Goal: Task Accomplishment & Management: Complete application form

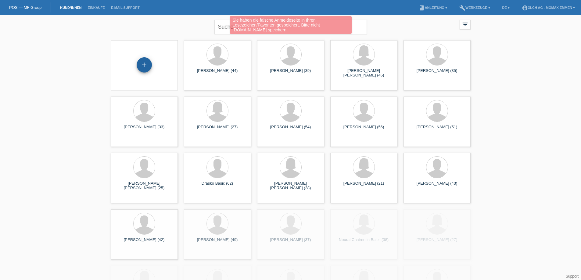
click at [150, 65] on div "+" at bounding box center [144, 64] width 15 height 15
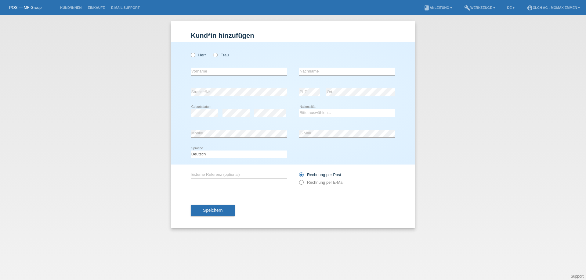
click at [298, 179] on icon at bounding box center [298, 179] width 0 height 0
click at [214, 73] on input "text" at bounding box center [239, 72] width 96 height 8
type input "amina"
click at [302, 73] on input "text" at bounding box center [347, 72] width 96 height 8
type input "chakib"
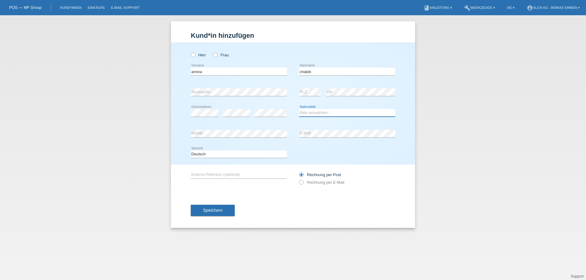
click at [307, 113] on select "Bitte auswählen... Schweiz Deutschland Liechtenstein Österreich ------------ Af…" at bounding box center [347, 112] width 96 height 7
select select "IT"
click at [299, 109] on select "Bitte auswählen... Schweiz Deutschland Liechtenstein Österreich ------------ Af…" at bounding box center [347, 112] width 96 height 7
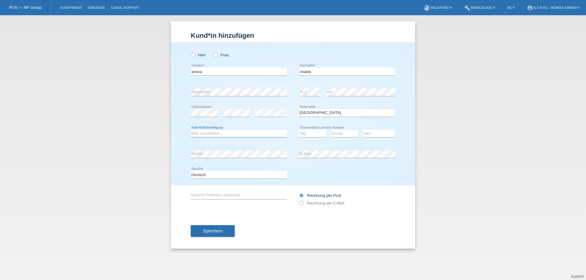
click at [250, 134] on select "Bitte auswählen... C B B - Flüchtlingsstatus Andere" at bounding box center [239, 133] width 96 height 7
select select "B"
click at [191, 130] on select "Bitte auswählen... C B B - Flüchtlingsstatus Andere" at bounding box center [239, 133] width 96 height 7
click at [311, 132] on select "Tag 01 02 03 04 05 06 07 08 09 10 11" at bounding box center [312, 133] width 27 height 7
click at [350, 117] on div "Bitte auswählen... Schweiz Deutschland Liechtenstein Österreich ------------ Af…" at bounding box center [347, 113] width 96 height 21
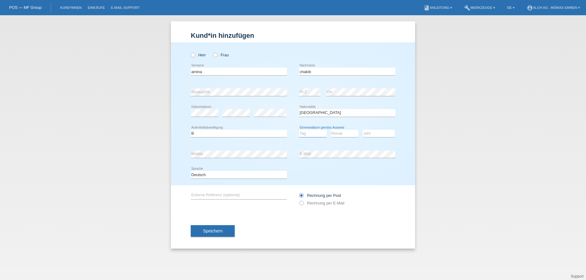
click at [319, 135] on select "Tag 01 02 03 04 05 06 07 08 09 10 11" at bounding box center [312, 133] width 27 height 7
select select "22"
click at [299, 130] on select "Tag 01 02 03 04 05 06 07 08 09 10 11" at bounding box center [312, 133] width 27 height 7
click at [338, 131] on select "Monat 01 02 03 04 05 06 07 08 09 10 11" at bounding box center [344, 133] width 27 height 7
select select "08"
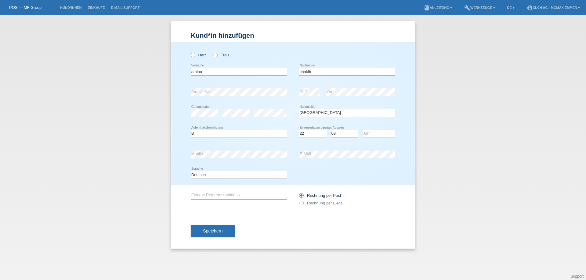
click at [331, 130] on select "Monat 01 02 03 04 05 06 07 08 09 10 11" at bounding box center [344, 133] width 27 height 7
click at [377, 134] on select "Jahr 2025 2024 2023 2022 2021 2020 2019 2018 2017 2016 2015 2014 2013 2012 2011…" at bounding box center [378, 133] width 32 height 7
select select "2020"
click at [362, 130] on select "Jahr 2025 2024 2023 2022 2021 2020 2019 2018 2017 2016 2015 2014 2013 2012 2011…" at bounding box center [378, 133] width 32 height 7
click at [251, 194] on input "text" at bounding box center [239, 196] width 96 height 8
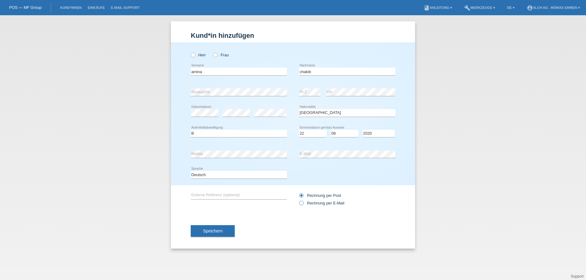
click at [298, 200] on icon at bounding box center [298, 200] width 0 height 0
click at [300, 205] on input "Rechnung per E-Mail" at bounding box center [301, 205] width 4 height 8
radio input "true"
click at [224, 233] on button "Speichern" at bounding box center [213, 231] width 44 height 12
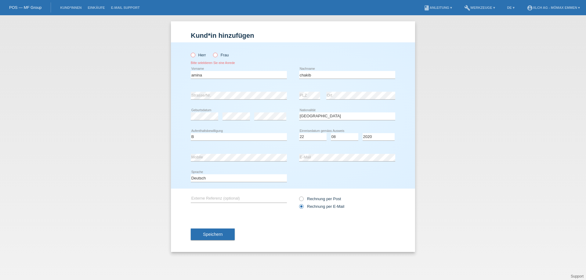
click at [212, 52] on icon at bounding box center [212, 52] width 0 height 0
click at [216, 55] on input "Frau" at bounding box center [215, 55] width 4 height 4
radio input "true"
click at [217, 239] on button "Speichern" at bounding box center [213, 235] width 44 height 12
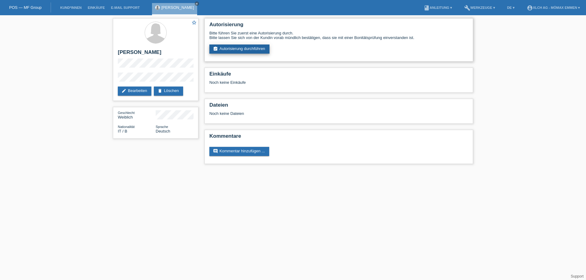
click at [226, 49] on link "assignment_turned_in Autorisierung durchführen" at bounding box center [239, 49] width 60 height 9
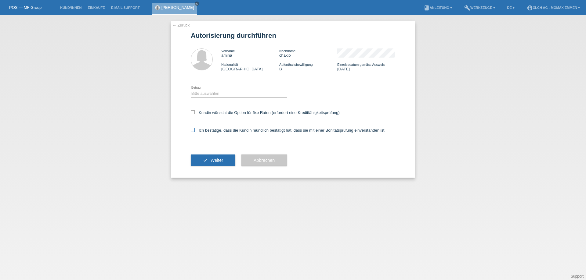
click at [195, 131] on label "Ich bestätige, dass die Kundin mündlich bestätigt hat, dass sie mit einer Bonit…" at bounding box center [288, 130] width 195 height 5
click at [195, 131] on input "Ich bestätige, dass die Kundin mündlich bestätigt hat, dass sie mit einer Bonit…" at bounding box center [193, 130] width 4 height 4
checkbox input "true"
click at [192, 113] on icon at bounding box center [193, 112] width 4 height 4
click at [192, 113] on input "Kundin wünscht die Option für fixe Raten (erfordert eine Kreditfähigkeitsprüfun…" at bounding box center [193, 112] width 4 height 4
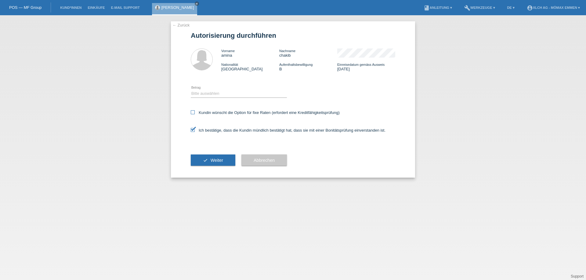
checkbox input "true"
drag, startPoint x: 226, startPoint y: 159, endPoint x: 196, endPoint y: 90, distance: 74.9
click at [196, 90] on form "Autorisierung durchführen Vorname amina Nachname chakib Nationalität Italien Au…" at bounding box center [293, 105] width 204 height 146
click at [199, 94] on select "Bitte auswählen CHF 1.00 - CHF 499.00 CHF 500.00 - CHF 1'999.00 CHF 2'000.00 - …" at bounding box center [239, 93] width 96 height 7
click at [191, 90] on select "Bitte auswählen CHF 1.00 - CHF 499.00 CHF 500.00 - CHF 1'999.00 CHF 2'000.00 - …" at bounding box center [239, 93] width 96 height 7
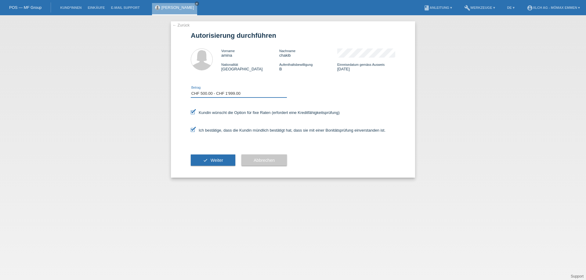
click at [222, 92] on select "Bitte auswählen CHF 1.00 - CHF 499.00 CHF 500.00 - CHF 1'999.00 CHF 2'000.00 - …" at bounding box center [239, 93] width 96 height 7
select select "3"
click at [191, 90] on select "Bitte auswählen CHF 1.00 - CHF 499.00 CHF 500.00 - CHF 1'999.00 CHF 2'000.00 - …" at bounding box center [239, 93] width 96 height 7
click at [220, 158] on button "check Weiter" at bounding box center [213, 161] width 45 height 12
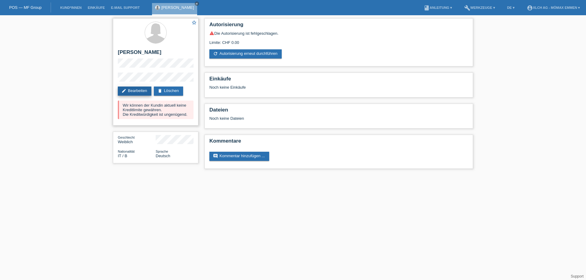
click at [138, 92] on link "edit Bearbeiten" at bounding box center [135, 91] width 34 height 9
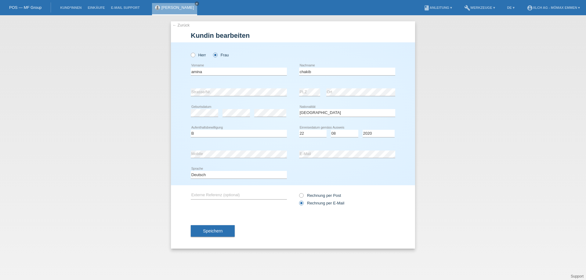
select select "IT"
select select "B"
select select "22"
select select "08"
select select "2020"
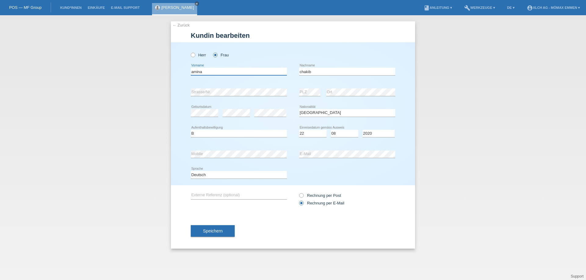
click at [193, 74] on input "amina" at bounding box center [239, 72] width 96 height 8
type input "Amina"
click at [302, 69] on input "chakib" at bounding box center [347, 72] width 96 height 8
type input "Chakib"
click at [231, 230] on button "Speichern" at bounding box center [213, 231] width 44 height 12
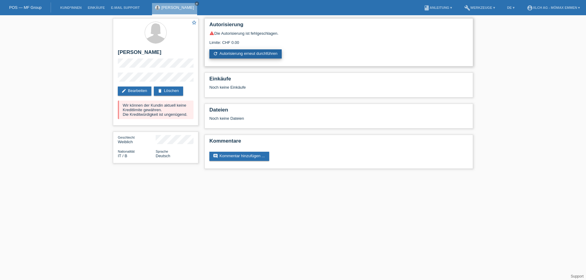
click at [233, 53] on link "refresh Autorisierung erneut durchführen" at bounding box center [245, 53] width 72 height 9
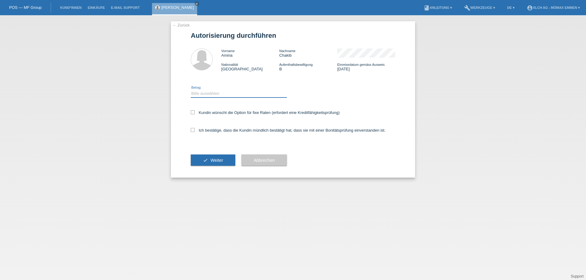
click at [224, 91] on select "Bitte auswählen CHF 1.00 - CHF 499.00 CHF 500.00 - CHF 1'999.00 CHF 2'000.00 - …" at bounding box center [239, 93] width 96 height 7
select select "2"
click at [191, 90] on select "Bitte auswählen CHF 1.00 - CHF 499.00 CHF 500.00 - CHF 1'999.00 CHF 2'000.00 - …" at bounding box center [239, 93] width 96 height 7
click at [220, 113] on label "Kundin wünscht die Option für fixe Raten (erfordert eine Kreditfähigkeitsprüfun…" at bounding box center [265, 112] width 149 height 5
click at [195, 113] on input "Kundin wünscht die Option für fixe Raten (erfordert eine Kreditfähigkeitsprüfun…" at bounding box center [193, 112] width 4 height 4
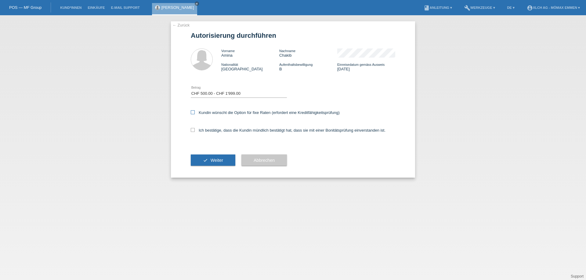
checkbox input "true"
click at [217, 127] on div "Ich bestätige, dass die Kundin mündlich bestätigt hat, dass sie mit einer Bonit…" at bounding box center [293, 132] width 204 height 21
click at [217, 128] on label "Ich bestätige, dass die Kundin mündlich bestätigt hat, dass sie mit einer Bonit…" at bounding box center [288, 130] width 195 height 5
click at [195, 128] on input "Ich bestätige, dass die Kundin mündlich bestätigt hat, dass sie mit einer Bonit…" at bounding box center [193, 130] width 4 height 4
checkbox input "true"
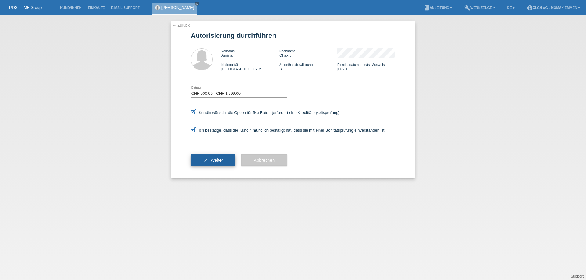
click at [216, 160] on span "Weiter" at bounding box center [216, 160] width 13 height 5
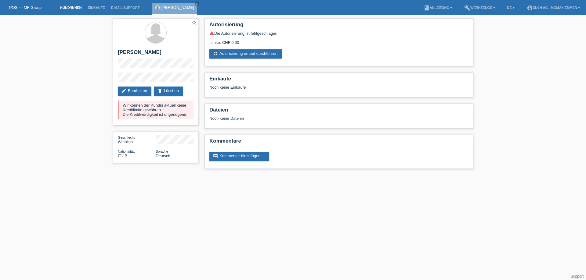
click at [70, 7] on link "Kund*innen" at bounding box center [70, 8] width 27 height 4
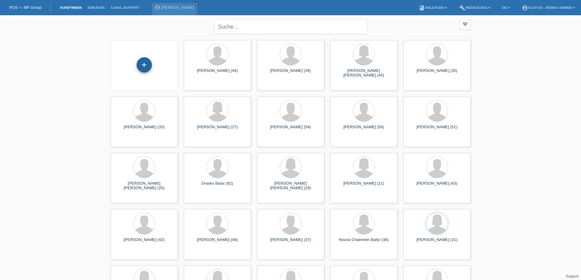
click at [144, 68] on div "+" at bounding box center [144, 64] width 15 height 15
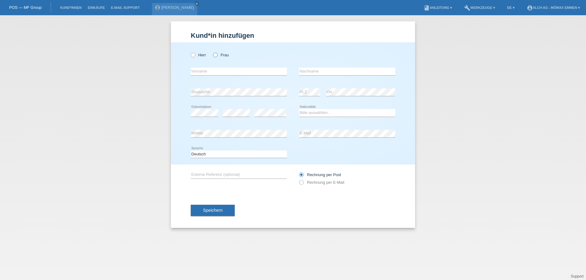
click at [212, 52] on icon at bounding box center [212, 52] width 0 height 0
click at [214, 56] on input "Frau" at bounding box center [215, 55] width 4 height 4
radio input "true"
click at [190, 52] on icon at bounding box center [190, 52] width 0 height 0
click at [193, 56] on input "Herr" at bounding box center [193, 55] width 4 height 4
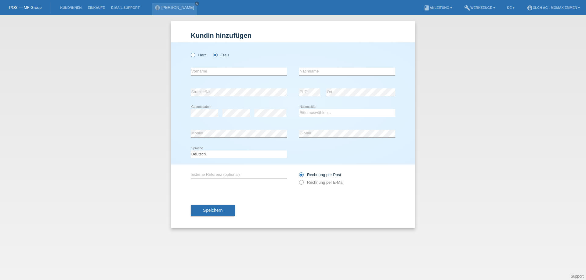
radio input "true"
click at [201, 72] on input "text" at bounding box center [239, 72] width 96 height 8
type input "m"
type input "Mohammed"
type input "Hussaini"
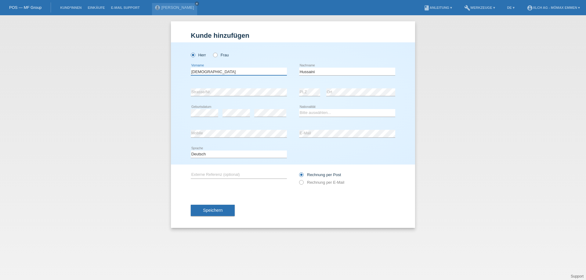
click at [218, 74] on input "Mohammed" at bounding box center [239, 72] width 96 height 8
type input "[PERSON_NAME]"
click at [264, 264] on div "Kund*in hinzufügen Kunde hinzufügen Kundin hinzufügen Herr Frau Mohammed Asef e…" at bounding box center [293, 147] width 586 height 265
click at [332, 114] on select "Bitte auswählen... Schweiz Deutschland Liechtenstein Österreich ------------ Af…" at bounding box center [347, 112] width 96 height 7
select select "AF"
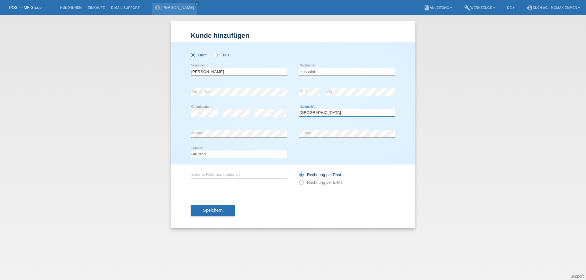
click at [299, 109] on select "Bitte auswählen... Schweiz Deutschland Liechtenstein Österreich ------------ Af…" at bounding box center [347, 112] width 96 height 7
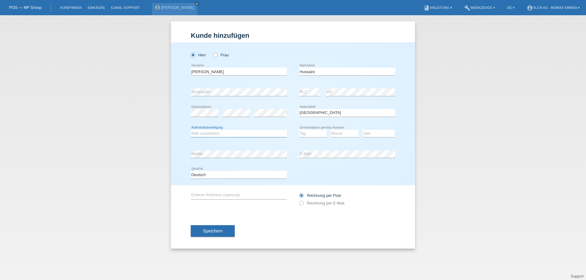
click at [249, 134] on select "Bitte auswählen... C B B - Flüchtlingsstatus Andere" at bounding box center [239, 133] width 96 height 7
select select "C"
click at [191, 130] on select "Bitte auswählen... C B B - Flüchtlingsstatus Andere" at bounding box center [239, 133] width 96 height 7
click at [303, 134] on select "Tag 01 02 03 04 05 06 07 08 09 10 11" at bounding box center [312, 133] width 27 height 7
select select "28"
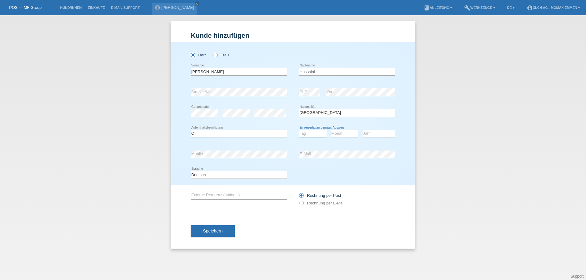
click at [299, 130] on select "Tag 01 02 03 04 05 06 07 08 09 10 11" at bounding box center [312, 133] width 27 height 7
click at [337, 136] on select "Monat 01 02 03 04 05 06 07 08 09 10 11" at bounding box center [344, 133] width 27 height 7
select select "12"
click at [331, 130] on select "Monat 01 02 03 04 05 06 07 08 09 10 11" at bounding box center [344, 133] width 27 height 7
click at [367, 135] on select "Jahr 2025 2024 2023 2022 2021 2020 2019 2018 2017 2016 2015 2014 2013 2012 2011…" at bounding box center [378, 133] width 32 height 7
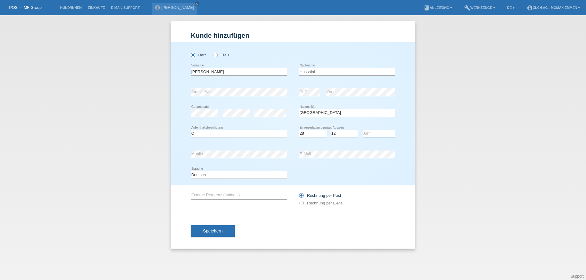
select select "2009"
click at [362, 130] on select "Jahr 2025 2024 2023 2022 2021 2020 2019 2018 2017 2016 2015 2014 2013 2012 2011…" at bounding box center [378, 133] width 32 height 7
click at [323, 202] on label "Rechnung per E-Mail" at bounding box center [321, 203] width 45 height 5
click at [303, 202] on input "Rechnung per E-Mail" at bounding box center [301, 205] width 4 height 8
radio input "true"
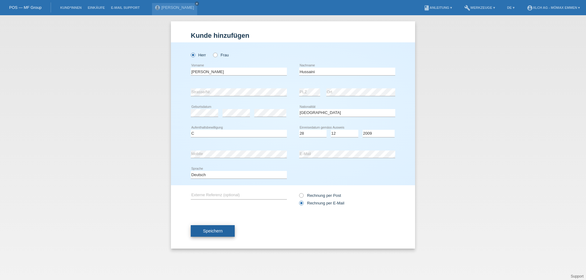
click at [232, 230] on button "Speichern" at bounding box center [213, 231] width 44 height 12
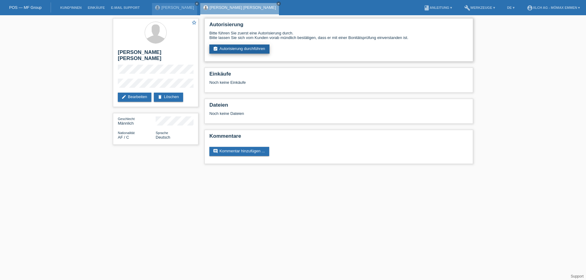
click at [265, 49] on link "assignment_turned_in Autorisierung durchführen" at bounding box center [239, 49] width 60 height 9
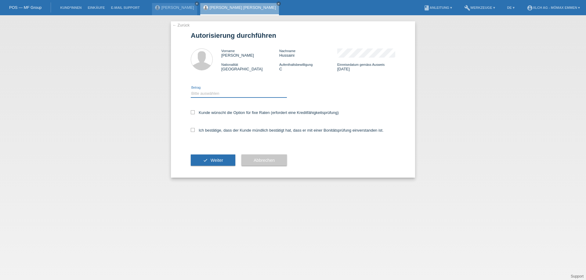
click at [246, 95] on select "Bitte auswählen CHF 1.00 - CHF 499.00 CHF 500.00 - CHF 1'999.00 CHF 2'000.00 - …" at bounding box center [239, 93] width 96 height 7
select select "3"
click at [191, 90] on select "Bitte auswählen CHF 1.00 - CHF 499.00 CHF 500.00 - CHF 1'999.00 CHF 2'000.00 - …" at bounding box center [239, 93] width 96 height 7
click at [224, 113] on label "Kunde wünscht die Option für fixe Raten (erfordert eine Kreditfähigkeitsprüfung)" at bounding box center [265, 112] width 148 height 5
click at [195, 113] on input "Kunde wünscht die Option für fixe Raten (erfordert eine Kreditfähigkeitsprüfung)" at bounding box center [193, 112] width 4 height 4
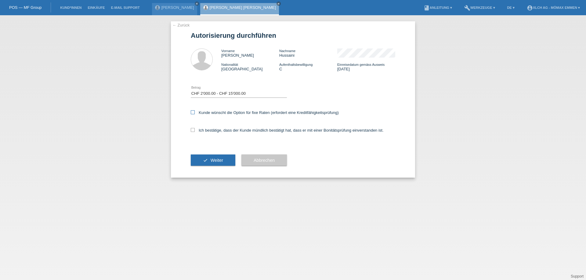
checkbox input "true"
click at [224, 130] on label "Ich bestätige, dass der Kunde mündlich bestätigt hat, dass er mit einer Bonität…" at bounding box center [287, 130] width 193 height 5
click at [195, 130] on input "Ich bestätige, dass der Kunde mündlich bestätigt hat, dass er mit einer Bonität…" at bounding box center [193, 130] width 4 height 4
checkbox input "true"
click at [215, 162] on span "Weiter" at bounding box center [216, 160] width 13 height 5
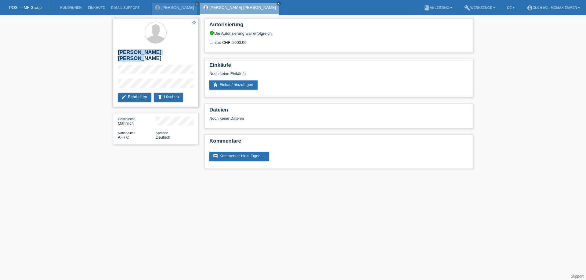
drag, startPoint x: 118, startPoint y: 53, endPoint x: 182, endPoint y: 51, distance: 63.8
click at [182, 51] on h2 "[PERSON_NAME] [PERSON_NAME]" at bounding box center [156, 56] width 76 height 15
copy h2 "[PERSON_NAME] [PERSON_NAME]"
click at [235, 84] on link "add_shopping_cart Einkauf hinzufügen" at bounding box center [233, 85] width 48 height 9
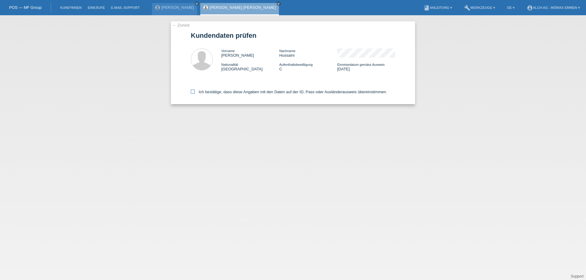
click at [230, 92] on label "Ich bestätige, dass diese Angaben mit den Daten auf der ID, Pass oder Ausländer…" at bounding box center [289, 92] width 196 height 5
click at [195, 92] on input "Ich bestätige, dass diese Angaben mit den Daten auf der ID, Pass oder Ausländer…" at bounding box center [193, 92] width 4 height 4
checkbox input "true"
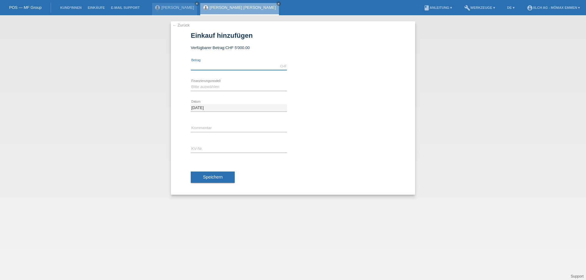
click at [207, 65] on input "text" at bounding box center [239, 67] width 96 height 8
paste input "2136,30"
type input "213630.00"
click at [201, 85] on select "Bitte auswählen Kauf auf Rechnung mit Teilzahlungsoption Fixe Raten - Zinsübern…" at bounding box center [239, 86] width 96 height 7
select select "113"
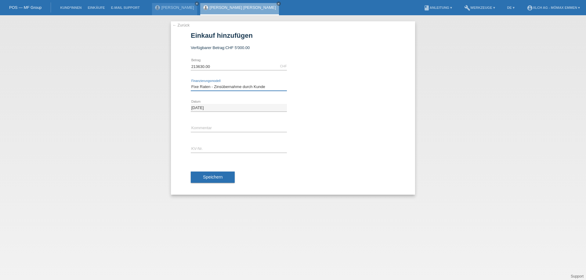
click at [191, 83] on select "Bitte auswählen Kauf auf Rechnung mit Teilzahlungsoption Fixe Raten - Zinsübern…" at bounding box center [239, 86] width 96 height 7
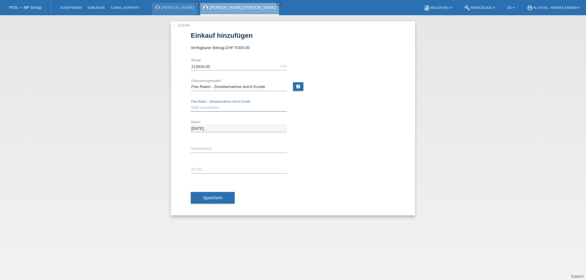
click at [207, 108] on select "Bitte auswählen 6 Raten 12 Raten 24 Raten 36 Raten" at bounding box center [239, 107] width 96 height 7
select select "325"
click at [191, 104] on select "Bitte auswählen 6 Raten 12 Raten 24 Raten 36 Raten" at bounding box center [239, 107] width 96 height 7
click at [200, 167] on input "text" at bounding box center [239, 170] width 96 height 8
paste input "EIN3HJ"
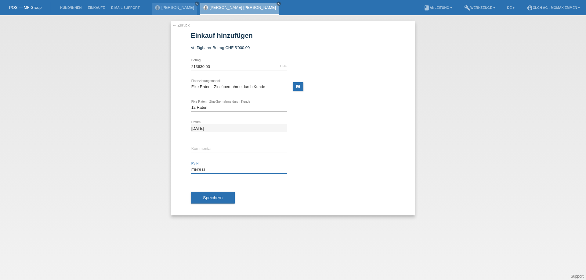
type input "EIN3HJ"
click at [206, 149] on input "text" at bounding box center [239, 149] width 96 height 8
type input "2GPF"
click at [217, 198] on span "Speichern" at bounding box center [213, 198] width 20 height 5
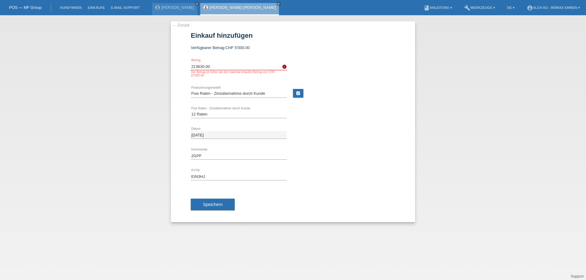
click at [214, 66] on input "213630.00" at bounding box center [239, 67] width 96 height 8
type input "2"
type input "2136.30"
click at [218, 200] on button "Speichern" at bounding box center [213, 205] width 44 height 12
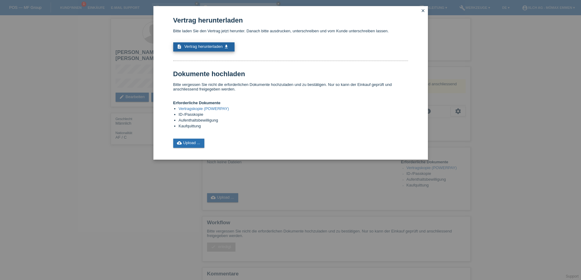
click at [206, 46] on span "Vertrag herunterladen" at bounding box center [203, 46] width 38 height 5
click at [424, 8] on link "close" at bounding box center [423, 11] width 8 height 7
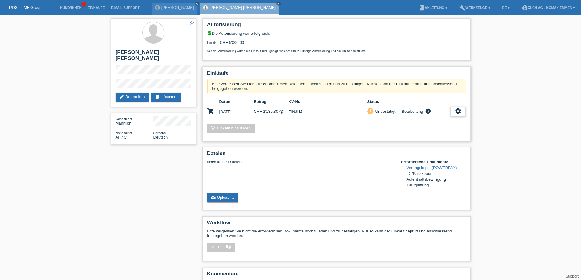
click at [457, 112] on icon "settings" at bounding box center [458, 111] width 7 height 7
click at [236, 197] on link "cloud_upload Upload ..." at bounding box center [222, 197] width 31 height 9
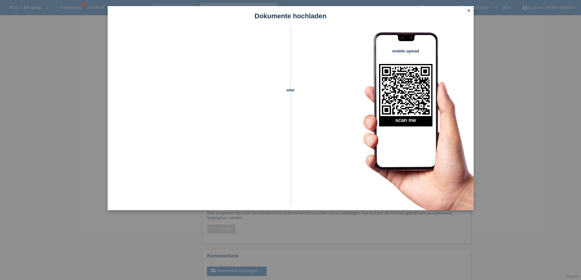
scroll to position [28, 0]
click at [467, 12] on icon "close" at bounding box center [468, 10] width 5 height 5
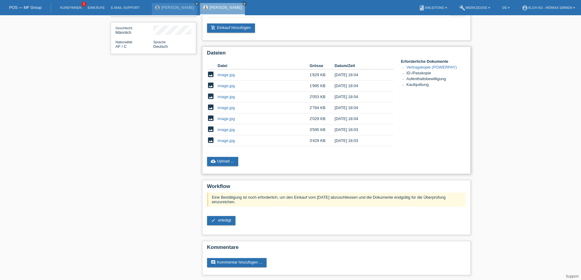
scroll to position [86, 0]
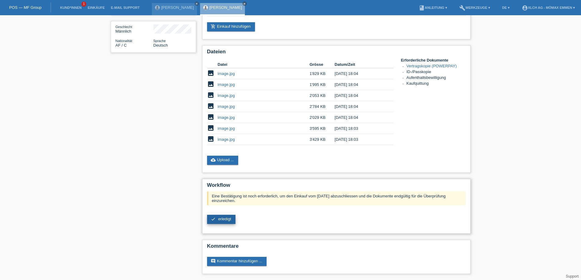
click at [227, 220] on span "erledigt" at bounding box center [224, 219] width 13 height 5
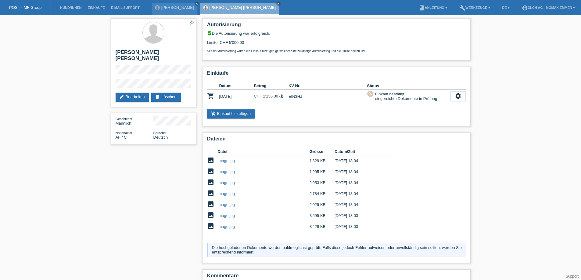
scroll to position [30, 0]
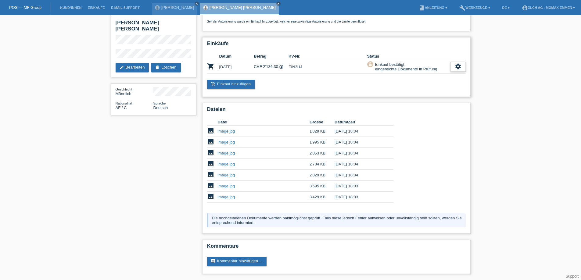
click at [463, 66] on div "settings" at bounding box center [458, 67] width 15 height 10
click at [458, 67] on icon "settings" at bounding box center [458, 66] width 7 height 7
click at [424, 105] on span "Quittung herunterladen" at bounding box center [418, 103] width 42 height 7
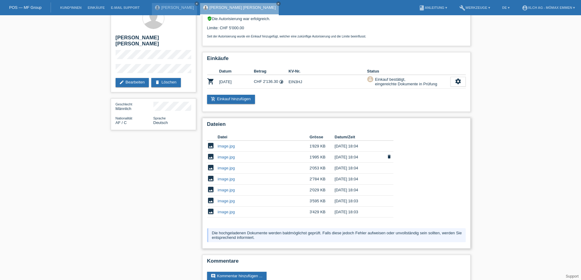
scroll to position [0, 0]
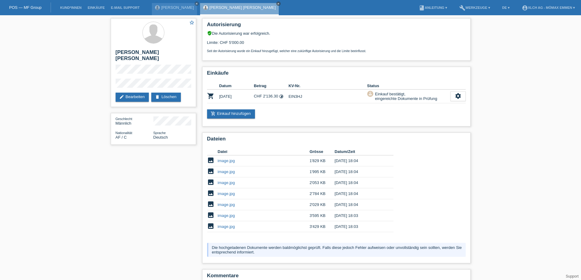
click at [277, 2] on icon "close" at bounding box center [278, 3] width 3 height 3
click at [195, 3] on icon "close" at bounding box center [196, 3] width 3 height 3
